Goal: Transaction & Acquisition: Obtain resource

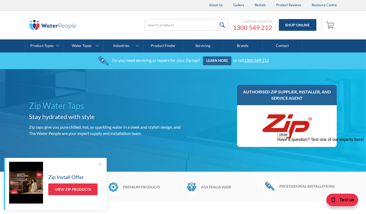
click at [17, 2] on div "About Us Gallery Rentals Product Reviews Resource Centre" at bounding box center [183, 5] width 366 height 11
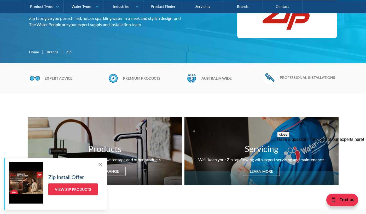
scroll to position [183, 0]
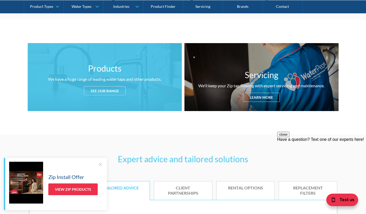
click at [112, 88] on div "See our range" at bounding box center [105, 90] width 42 height 9
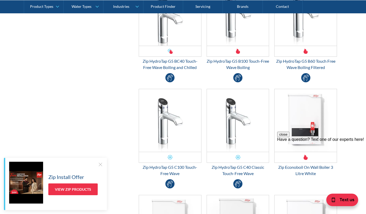
scroll to position [1188, 0]
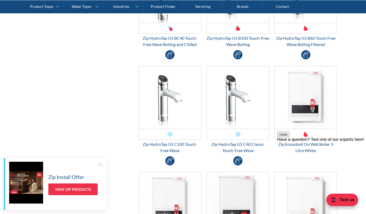
click at [289, 137] on button "close" at bounding box center [283, 134] width 12 height 5
click at [98, 164] on div at bounding box center [100, 164] width 5 height 5
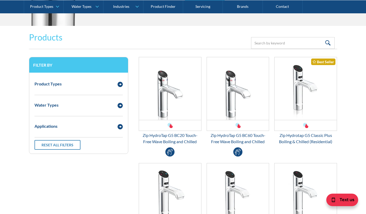
scroll to position [660, 0]
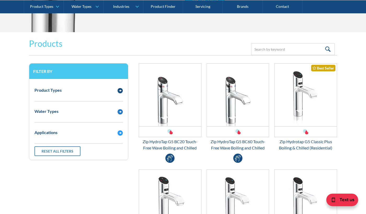
click at [75, 111] on div "Water Types" at bounding box center [73, 111] width 83 height 7
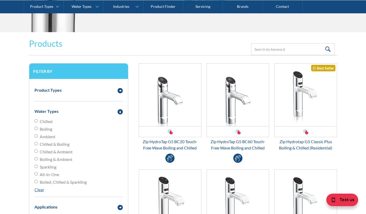
click at [64, 179] on span "Boiled, Chilled & Sparkling" at bounding box center [63, 182] width 47 height 6
click at [38, 122] on input "Boiled, Chilled & Sparkling" at bounding box center [35, 120] width 3 height 3
radio input "true"
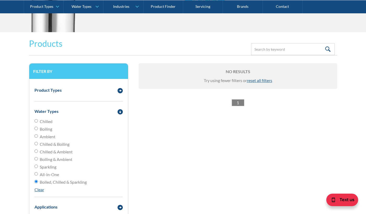
click at [65, 182] on span "Boiled, Chilled & Sparkling" at bounding box center [63, 182] width 47 height 6
click at [38, 182] on input "Boiled, Chilled & Sparkling" at bounding box center [35, 181] width 3 height 3
click at [56, 173] on span "All-in-One" at bounding box center [49, 174] width 19 height 6
click at [38, 122] on input "All-in-One" at bounding box center [35, 120] width 3 height 3
radio input "true"
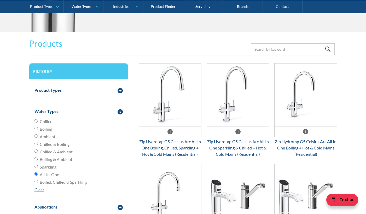
click at [52, 166] on span "Sparkling" at bounding box center [48, 167] width 17 height 6
click at [38, 122] on input "Sparkling" at bounding box center [35, 120] width 3 height 3
radio input "true"
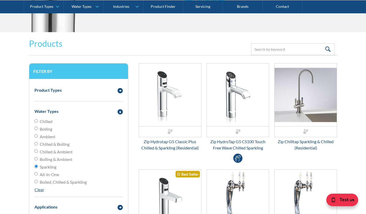
click at [53, 183] on span "Boiled, Chilled & Sparkling" at bounding box center [63, 182] width 47 height 6
click at [38, 122] on input "Boiled, Chilled & Sparkling" at bounding box center [35, 120] width 3 height 3
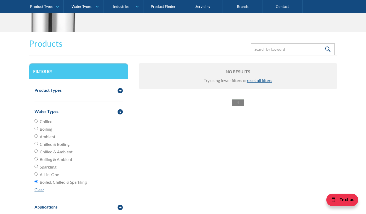
click at [47, 183] on span "Boiled, Chilled & Sparkling" at bounding box center [63, 182] width 47 height 6
click at [38, 183] on input "Boiled, Chilled & Sparkling" at bounding box center [35, 181] width 3 height 3
click at [39, 191] on link "Clear" at bounding box center [39, 189] width 10 height 5
radio input "false"
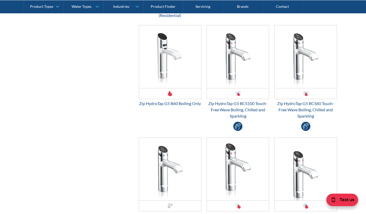
scroll to position [869, 0]
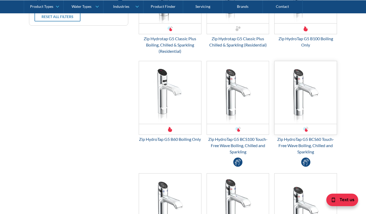
click at [322, 95] on img "Email Form 3" at bounding box center [305, 92] width 62 height 63
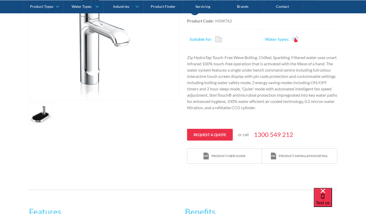
scroll to position [104, 0]
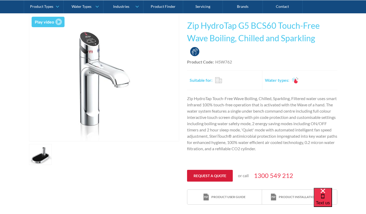
click at [208, 175] on link "Request a quote" at bounding box center [210, 176] width 46 height 12
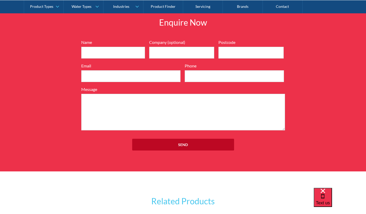
scroll to position [542, 0]
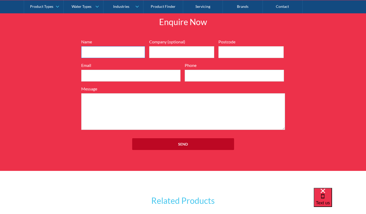
click at [103, 52] on input "Name" at bounding box center [113, 52] width 64 height 12
type input "Imogen Osborne"
type input "Aurora Dairies"
type input "3000"
type input "imogen.osborne@auroramngmt.com.au"
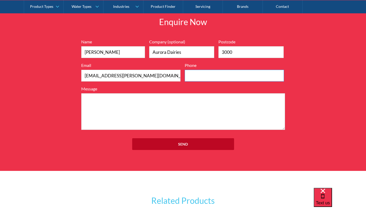
type input "0400569399"
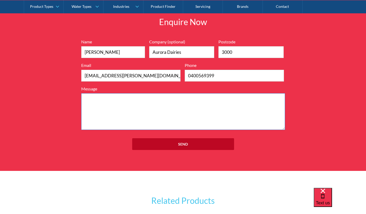
click at [179, 112] on textarea "Message" at bounding box center [183, 111] width 204 height 37
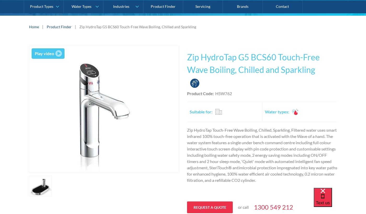
scroll to position [72, 0]
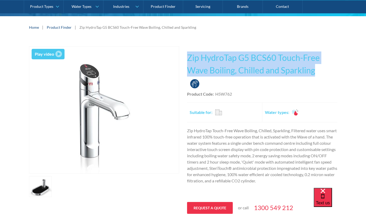
drag, startPoint x: 187, startPoint y: 57, endPoint x: 319, endPoint y: 70, distance: 132.8
click at [319, 70] on h1 "Zip HydroTap G5 BCS60 Touch-Free Wave Boiling, Chilled and Sparkling" at bounding box center [262, 63] width 150 height 25
copy h1 "Zip HydroTap G5 BCS60 Touch-Free Wave Boiling, Chilled and Sparkling"
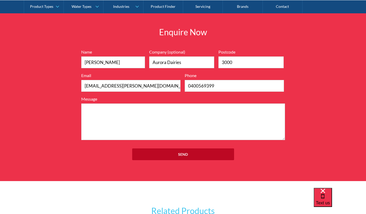
scroll to position [501, 0]
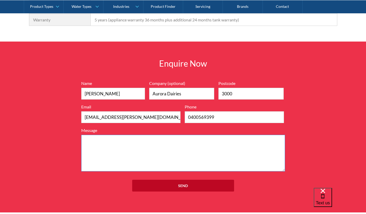
click at [196, 158] on textarea "Message" at bounding box center [183, 153] width 204 height 37
paste textarea "Zip HydroTap G5 BCS60 Touch-Free Wave Boiling, Chilled and Sparkling"
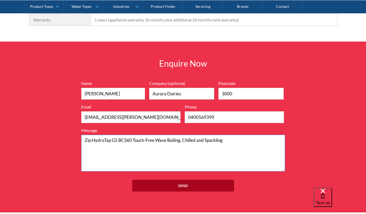
type textarea "Zip HydroTap G5 BCS60 Touch-Free Wave Boiling, Chilled and Sparkling"
click at [185, 185] on input "Send" at bounding box center [183, 186] width 102 height 12
